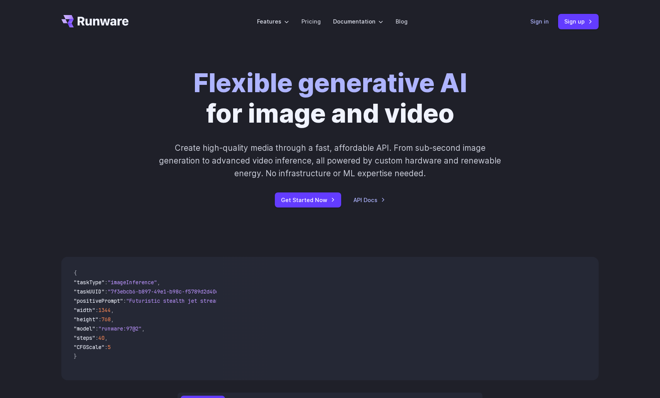
click at [535, 19] on link "Sign in" at bounding box center [539, 21] width 19 height 9
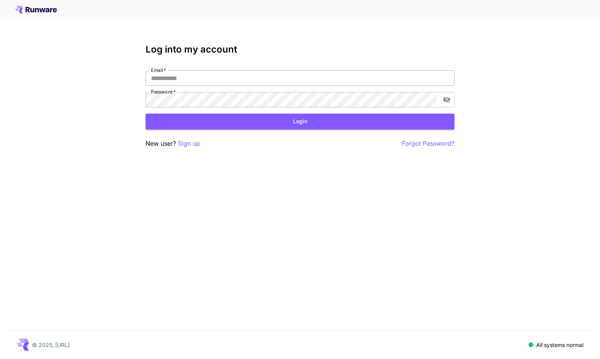
click at [280, 77] on input "Email   *" at bounding box center [300, 77] width 309 height 15
type input "**********"
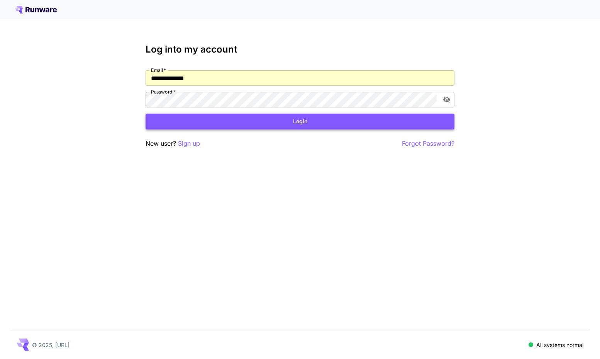
click at [267, 125] on button "Login" at bounding box center [300, 121] width 309 height 16
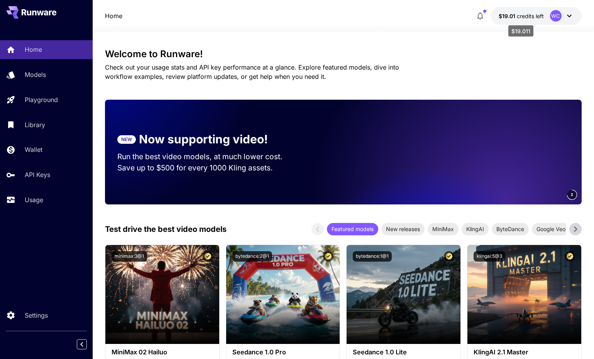
click at [523, 18] on span "credits left" at bounding box center [530, 16] width 27 height 7
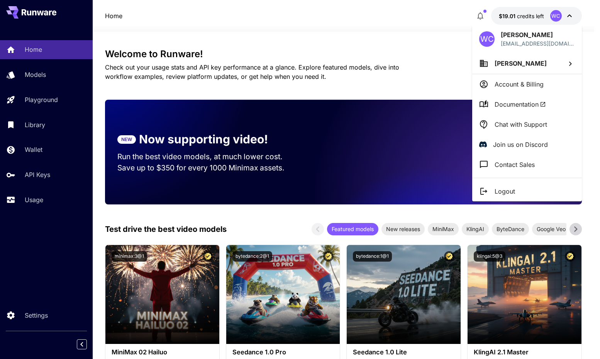
click at [518, 84] on p "Account & Billing" at bounding box center [518, 84] width 49 height 9
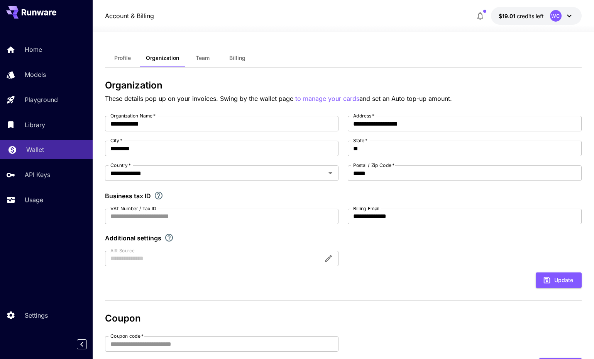
click at [45, 148] on div "Wallet" at bounding box center [56, 149] width 60 height 9
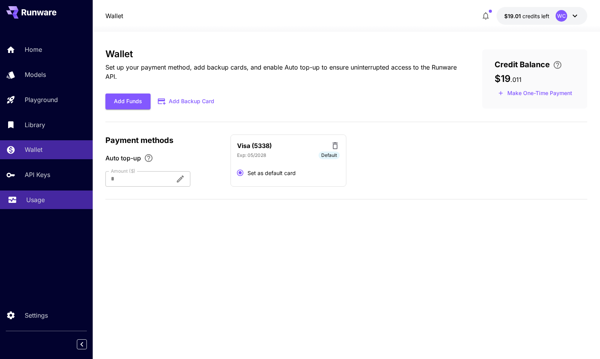
click at [42, 200] on p "Usage" at bounding box center [35, 199] width 19 height 9
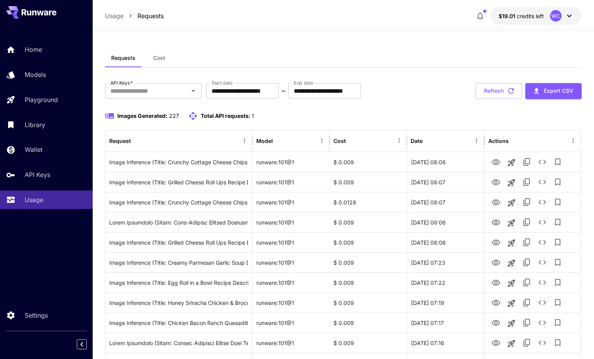
click at [159, 58] on span "Cost" at bounding box center [159, 57] width 12 height 7
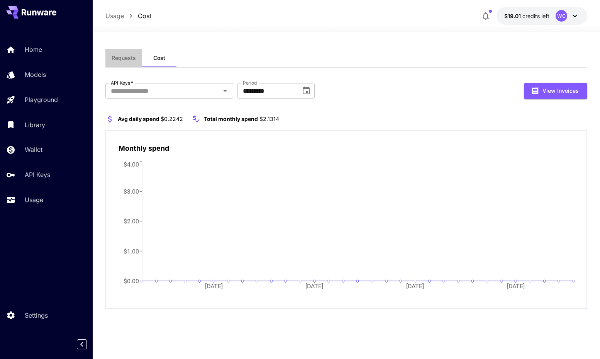
click at [121, 59] on span "Requests" at bounding box center [124, 57] width 24 height 7
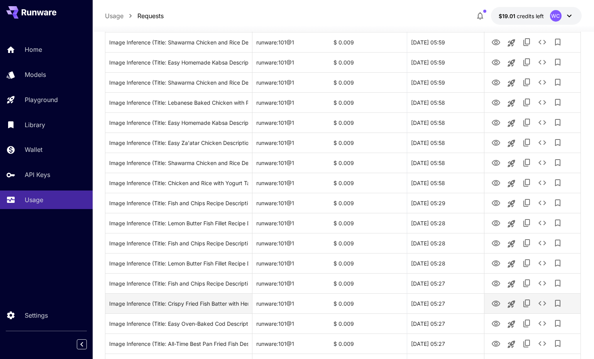
scroll to position [840, 0]
